Goal: Information Seeking & Learning: Learn about a topic

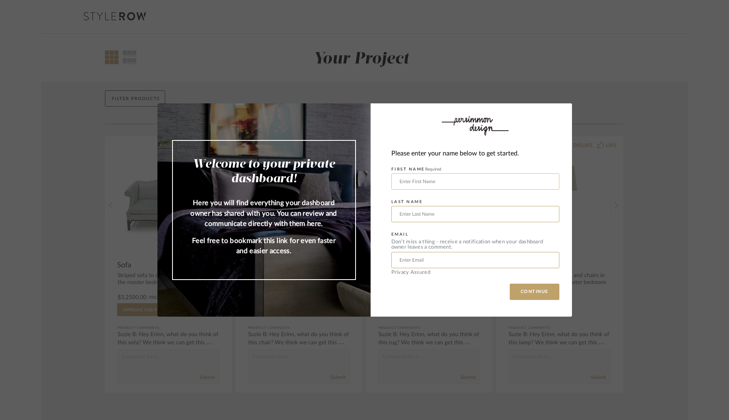
click at [420, 185] on input "text" at bounding box center [476, 181] width 168 height 16
type input "Cavida"
type input "Mourouguessane"
type input "[EMAIL_ADDRESS][DOMAIN_NAME]"
click at [519, 294] on button "CONTINUE" at bounding box center [535, 292] width 50 height 16
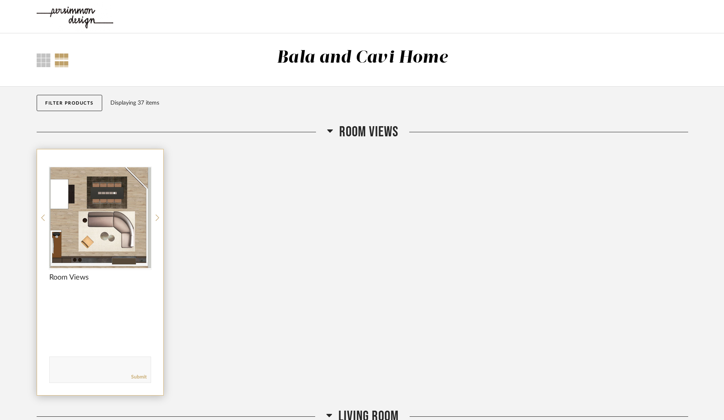
click at [109, 231] on div at bounding box center [100, 218] width 102 height 102
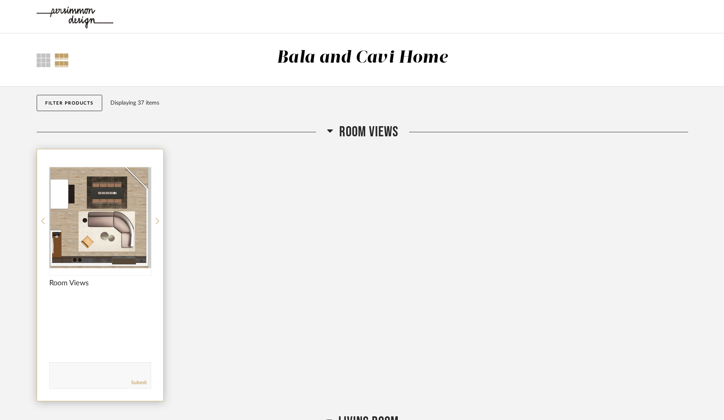
click at [79, 282] on span "Room Views" at bounding box center [100, 283] width 102 height 9
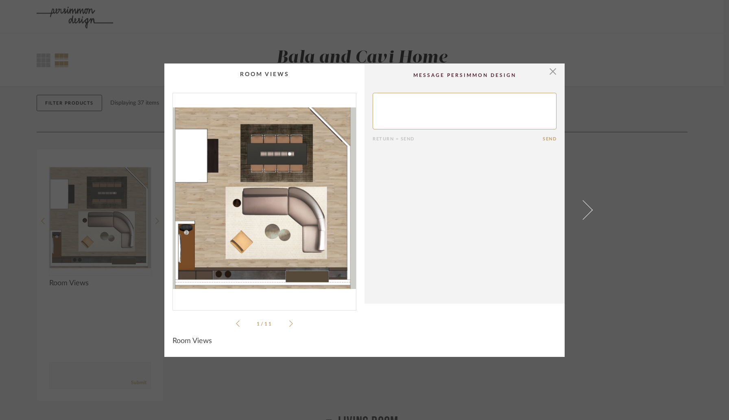
click at [289, 323] on icon at bounding box center [291, 323] width 4 height 7
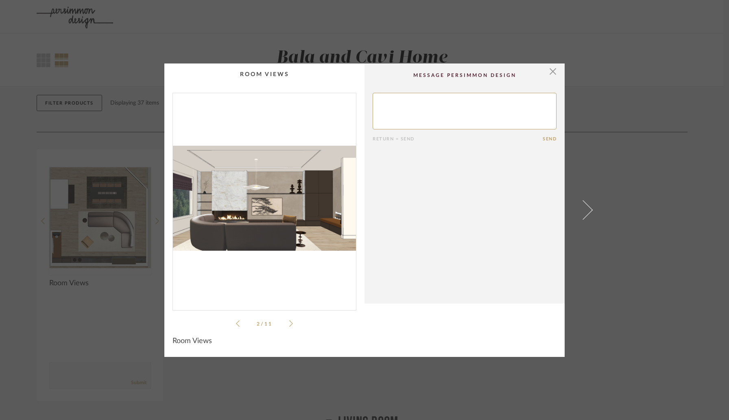
click at [289, 323] on icon at bounding box center [291, 323] width 4 height 7
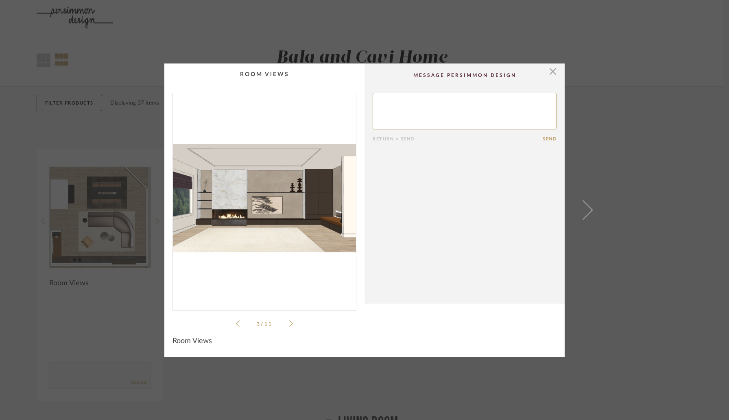
click at [289, 323] on icon at bounding box center [291, 323] width 4 height 7
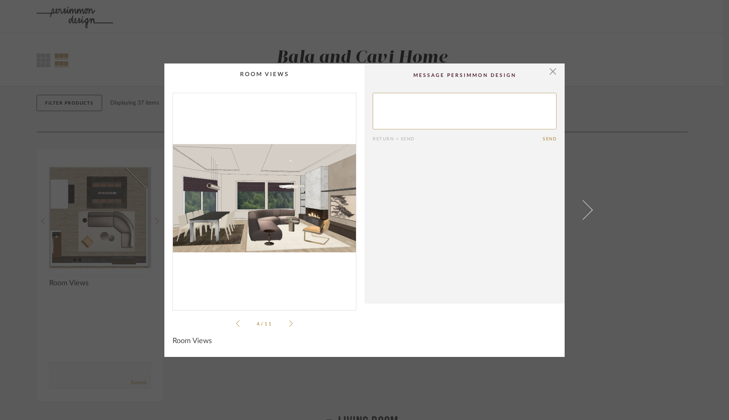
click at [289, 323] on icon at bounding box center [291, 323] width 4 height 7
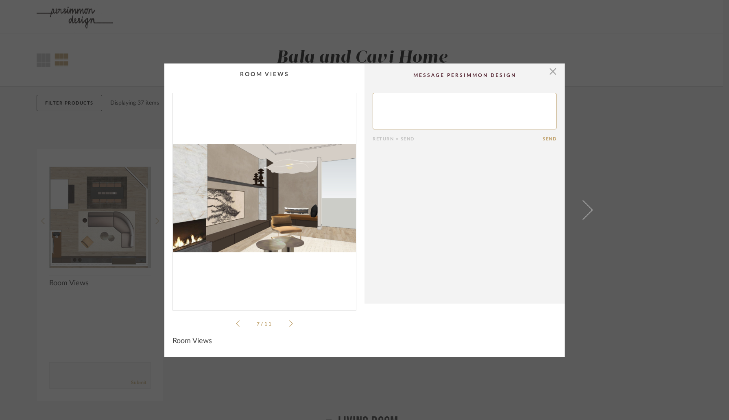
click at [289, 323] on icon at bounding box center [291, 323] width 4 height 7
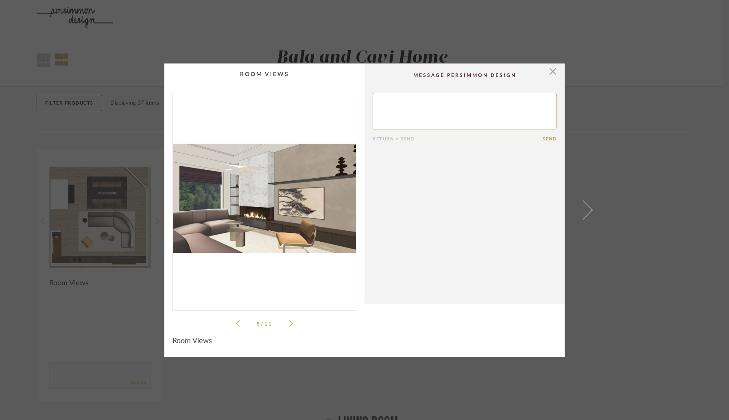
click at [289, 323] on icon at bounding box center [291, 323] width 4 height 7
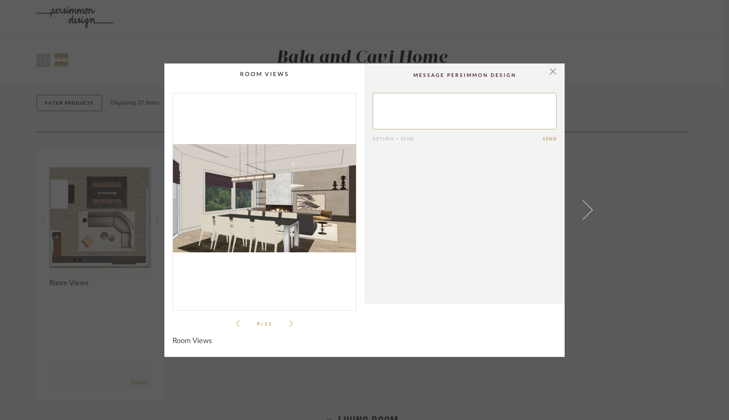
click at [289, 323] on icon at bounding box center [291, 323] width 4 height 7
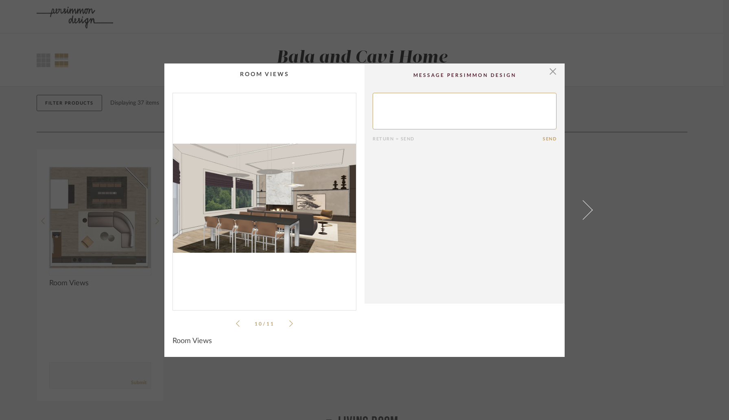
click at [289, 323] on icon at bounding box center [291, 323] width 4 height 7
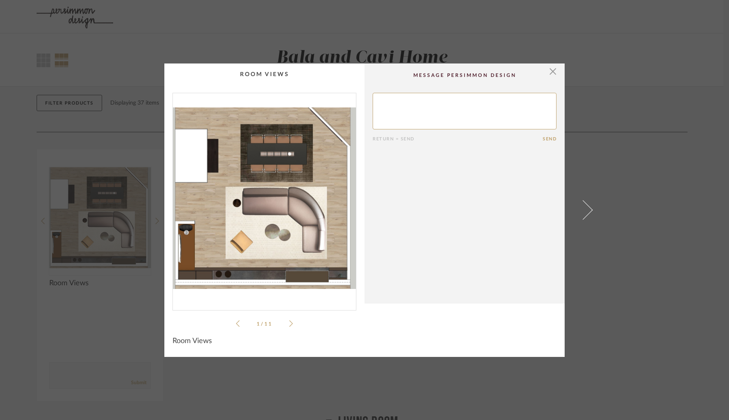
click at [289, 323] on icon at bounding box center [291, 323] width 4 height 7
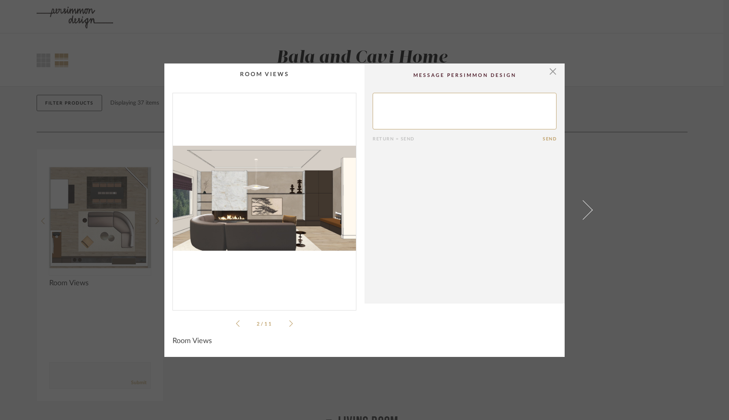
click at [289, 323] on icon at bounding box center [291, 323] width 4 height 7
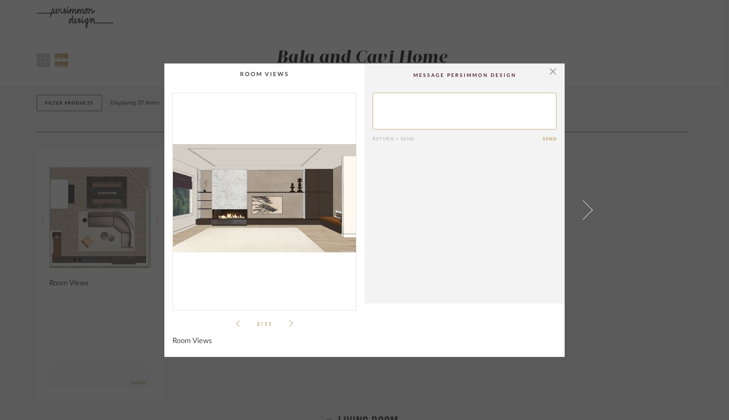
click at [289, 323] on icon at bounding box center [291, 323] width 4 height 7
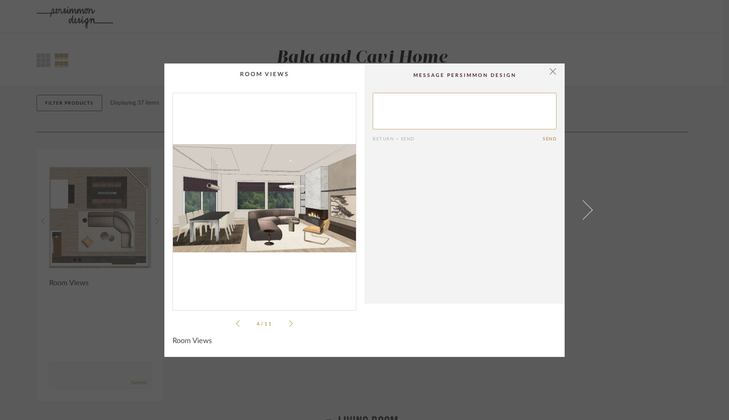
click at [289, 323] on icon at bounding box center [291, 323] width 4 height 7
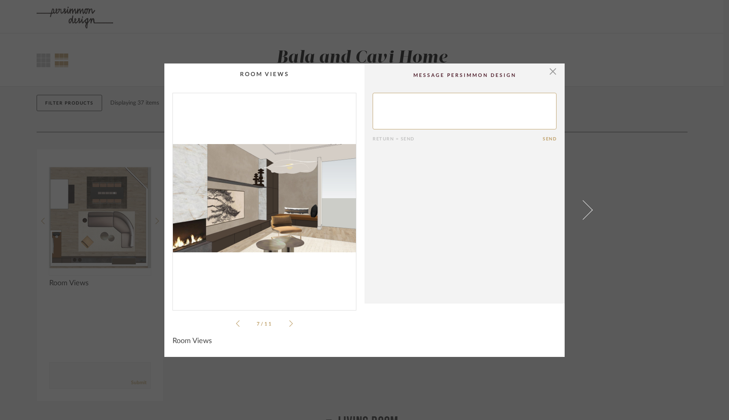
click at [289, 323] on icon at bounding box center [291, 323] width 4 height 7
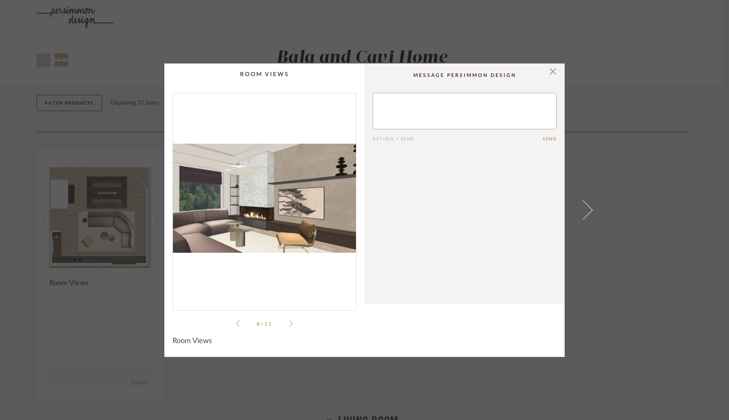
click at [289, 323] on icon at bounding box center [291, 323] width 4 height 7
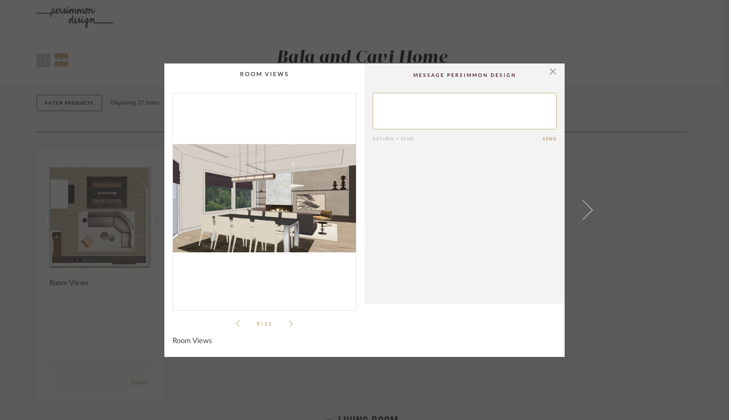
click at [289, 323] on icon at bounding box center [291, 323] width 4 height 7
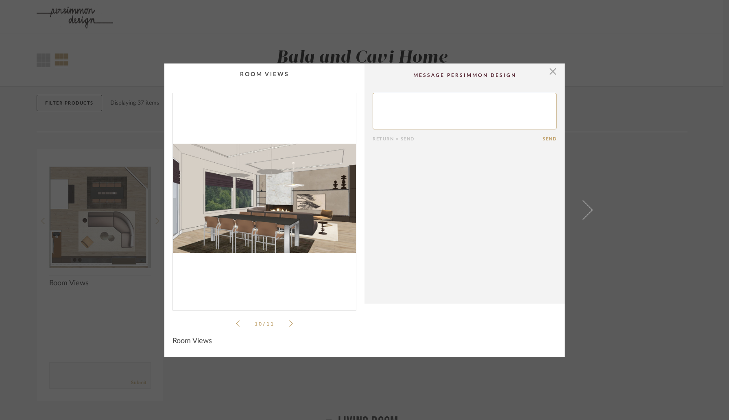
click at [289, 323] on icon at bounding box center [291, 323] width 4 height 7
click at [551, 73] on span "button" at bounding box center [553, 72] width 16 height 16
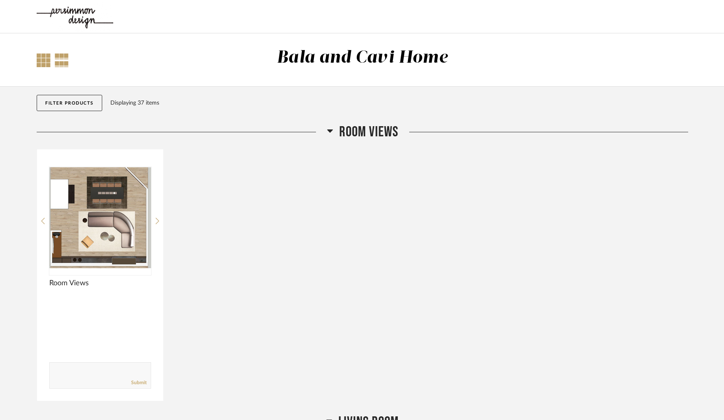
click at [44, 61] on div at bounding box center [44, 60] width 14 height 14
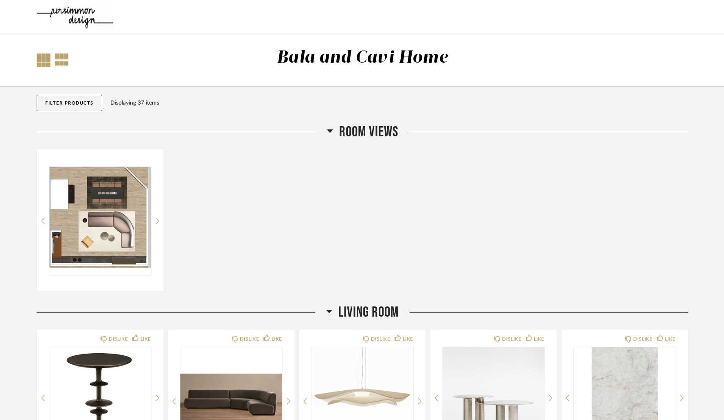
click at [61, 61] on div at bounding box center [62, 60] width 14 height 14
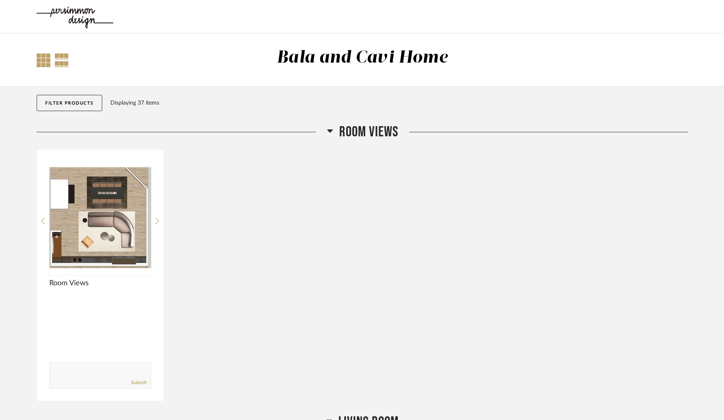
click at [37, 60] on div at bounding box center [44, 60] width 14 height 14
